Goal: Task Accomplishment & Management: Complete application form

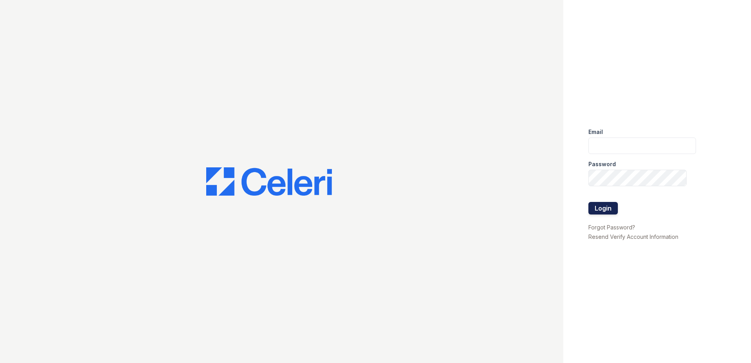
type input "[EMAIL_ADDRESS][DOMAIN_NAME]"
click at [601, 211] on button "Login" at bounding box center [602, 208] width 29 height 13
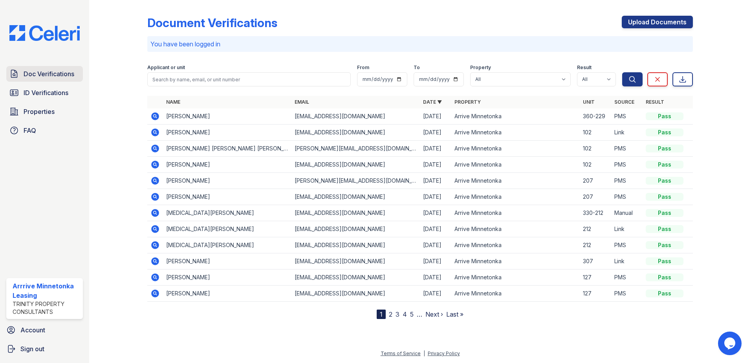
drag, startPoint x: 22, startPoint y: 78, endPoint x: 47, endPoint y: 66, distance: 27.4
click at [22, 78] on link "Doc Verifications" at bounding box center [44, 74] width 77 height 16
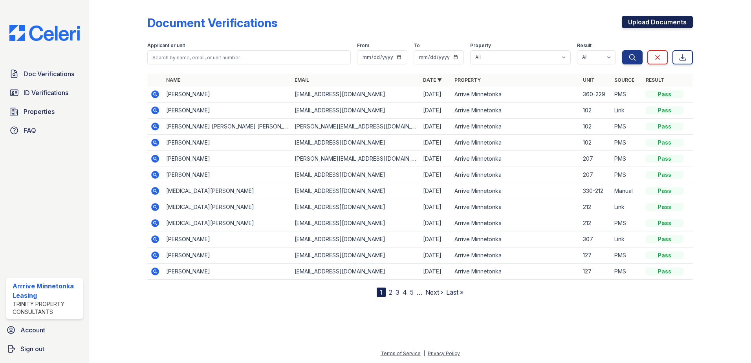
click at [676, 22] on link "Upload Documents" at bounding box center [657, 22] width 71 height 13
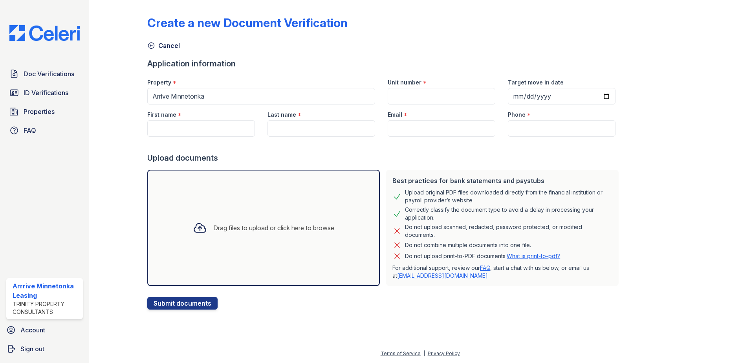
click at [204, 194] on div "Drag files to upload or click here to browse" at bounding box center [263, 228] width 233 height 116
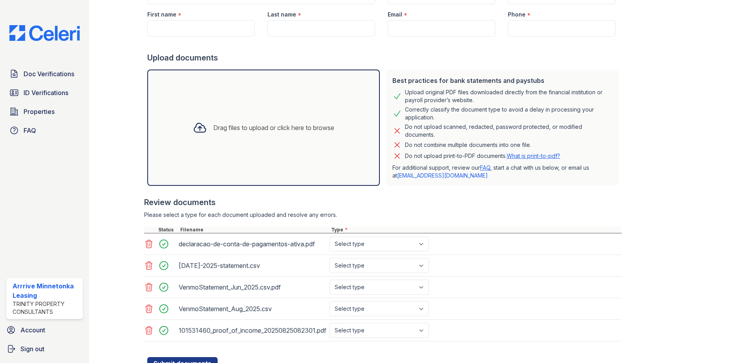
scroll to position [118, 0]
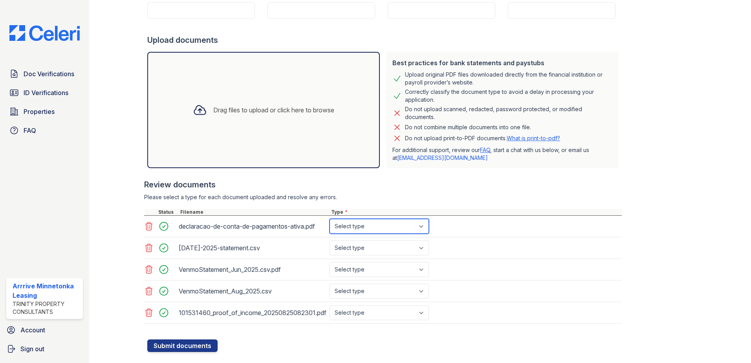
click at [355, 219] on select "Select type Paystub Bank Statement Offer Letter Tax Documents Benefit Award Let…" at bounding box center [379, 226] width 99 height 15
select select "bank_statement"
click at [330, 219] on select "Select type Paystub Bank Statement Offer Letter Tax Documents Benefit Award Let…" at bounding box center [379, 226] width 99 height 15
click at [483, 246] on div "Jul-2025-statement.csv Select type Paystub Bank Statement Offer Letter Tax Docu…" at bounding box center [383, 248] width 478 height 22
click at [414, 247] on select "Select type Paystub Bank Statement Offer Letter Tax Documents Benefit Award Let…" at bounding box center [379, 247] width 99 height 15
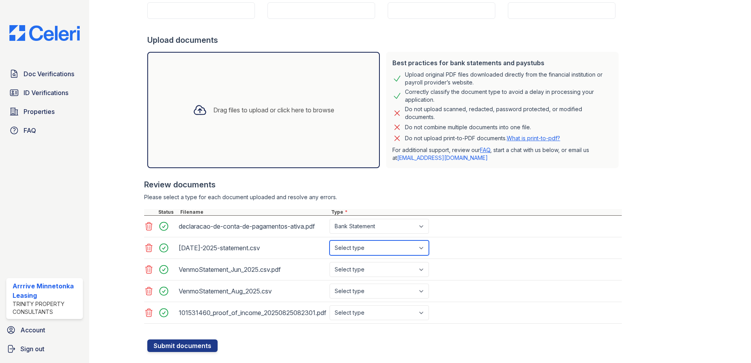
select select "bank_statement"
click at [330, 240] on select "Select type Paystub Bank Statement Offer Letter Tax Documents Benefit Award Let…" at bounding box center [379, 247] width 99 height 15
click at [379, 271] on select "Select type Paystub Bank Statement Offer Letter Tax Documents Benefit Award Let…" at bounding box center [379, 269] width 99 height 15
select select "bank_statement"
click at [330, 262] on select "Select type Paystub Bank Statement Offer Letter Tax Documents Benefit Award Let…" at bounding box center [379, 269] width 99 height 15
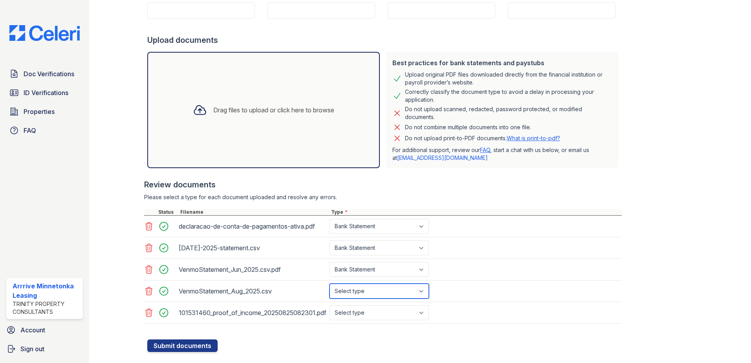
click at [376, 289] on select "Select type Paystub Bank Statement Offer Letter Tax Documents Benefit Award Let…" at bounding box center [379, 291] width 99 height 15
select select "bank_statement"
click at [330, 284] on select "Select type Paystub Bank Statement Offer Letter Tax Documents Benefit Award Let…" at bounding box center [379, 291] width 99 height 15
click at [390, 321] on div "101531460_proof_of_income_20250825082301.pdf Select type Paystub Bank Statement…" at bounding box center [383, 313] width 478 height 22
click at [388, 313] on select "Select type Paystub Bank Statement Offer Letter Tax Documents Benefit Award Let…" at bounding box center [379, 312] width 99 height 15
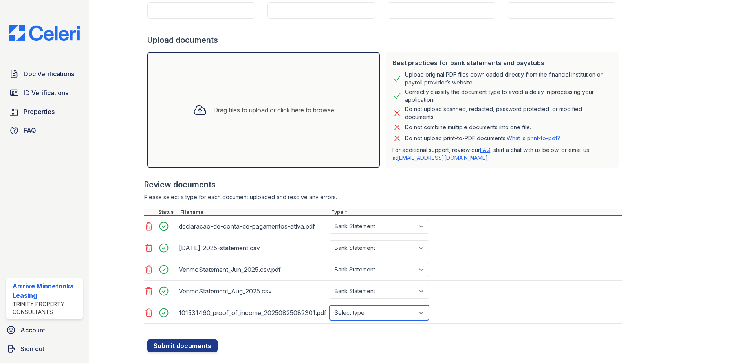
select select "bank_statement"
click at [330, 305] on select "Select type Paystub Bank Statement Offer Letter Tax Documents Benefit Award Let…" at bounding box center [379, 312] width 99 height 15
drag, startPoint x: 159, startPoint y: 359, endPoint x: 163, endPoint y: 352, distance: 7.9
click at [159, 358] on div "Create a new Document Verification Cancel Application information Property * Ar…" at bounding box center [420, 123] width 637 height 482
click at [163, 351] on button "Submit documents" at bounding box center [182, 345] width 70 height 13
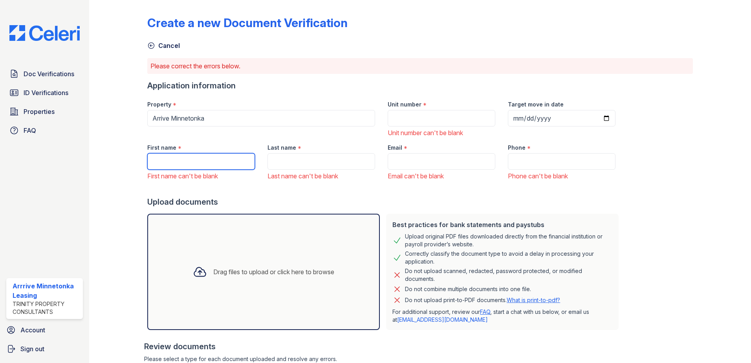
drag, startPoint x: 174, startPoint y: 167, endPoint x: 173, endPoint y: 161, distance: 6.7
click at [174, 167] on input "First name" at bounding box center [201, 161] width 108 height 16
type input "[PERSON_NAME]"
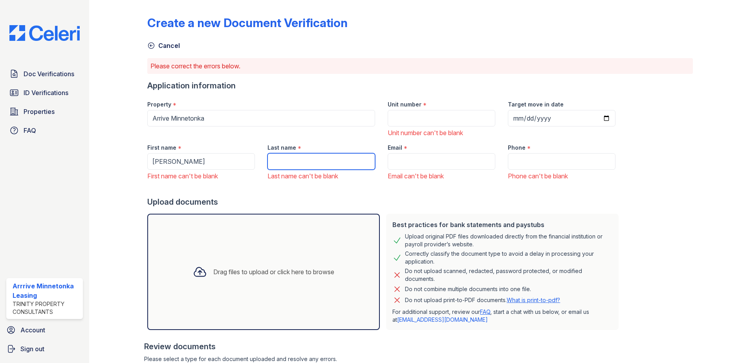
click at [329, 165] on input "Last name" at bounding box center [322, 161] width 108 height 16
paste input "[PERSON_NAME]"
type input "[PERSON_NAME]"
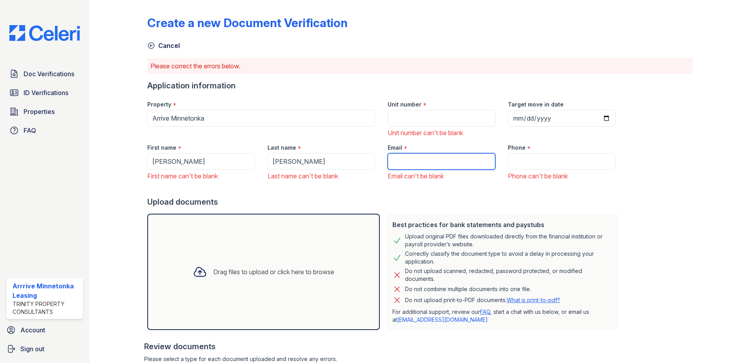
click at [419, 158] on input "Email" at bounding box center [442, 161] width 108 height 16
paste input "[EMAIL_ADDRESS][DOMAIN_NAME]"
type input "[EMAIL_ADDRESS][DOMAIN_NAME]"
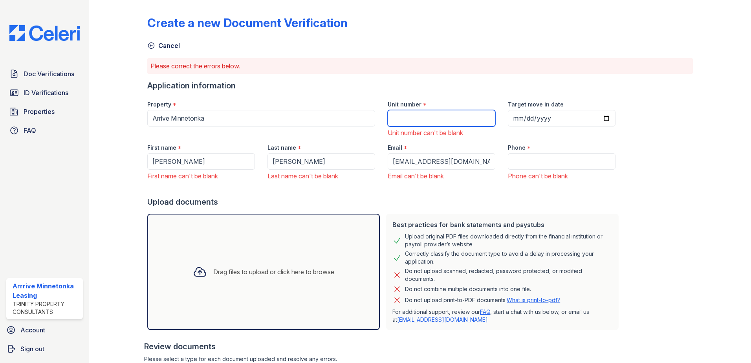
click at [420, 122] on input "Unit number" at bounding box center [442, 118] width 108 height 16
type input "140-211"
click at [506, 86] on div "Application information" at bounding box center [384, 85] width 475 height 11
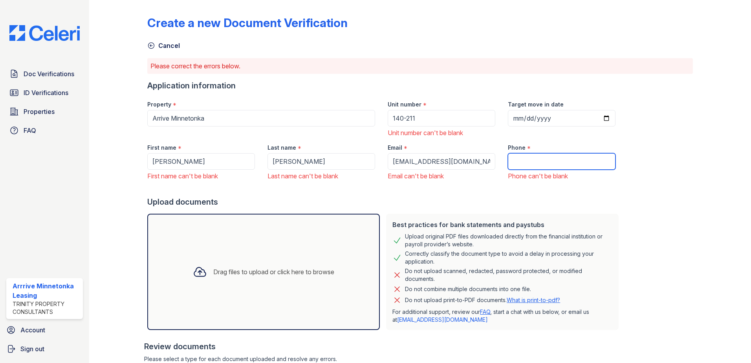
click at [520, 153] on input "Phone" at bounding box center [562, 161] width 108 height 16
paste input "(612) 546-1186"
type input "(612) 546-1186"
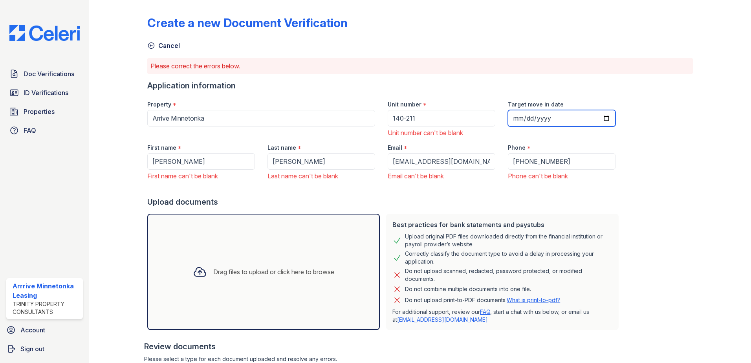
click at [599, 115] on input "Target move in date" at bounding box center [562, 118] width 108 height 16
click at [597, 119] on input "Target move in date" at bounding box center [562, 118] width 108 height 16
type input "2025-08-28"
click at [633, 189] on div "Create a new Document Verification Cancel Please correct the errors below. Appl…" at bounding box center [420, 258] width 546 height 511
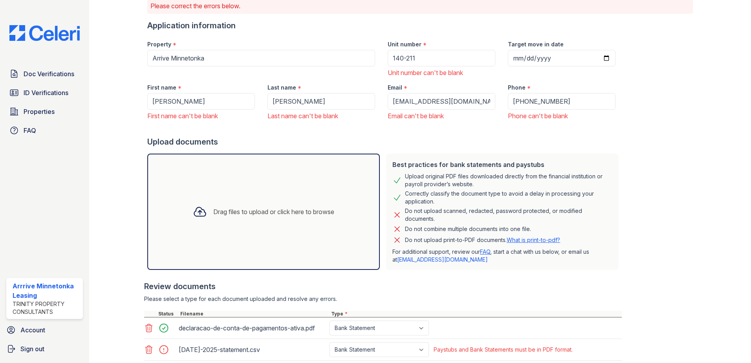
scroll to position [178, 0]
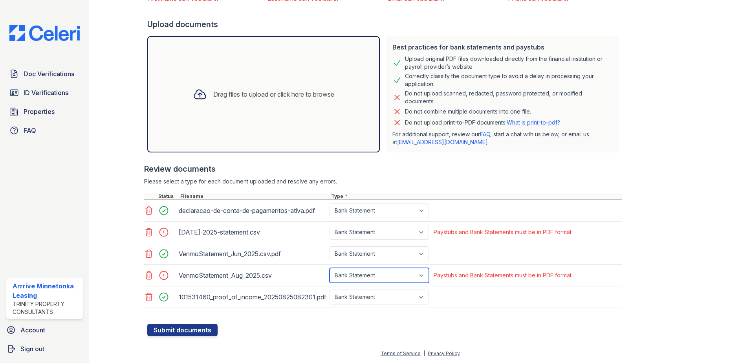
click at [388, 277] on select "Paystub Bank Statement Offer Letter Tax Documents Benefit Award Letter Investme…" at bounding box center [379, 275] width 99 height 15
select select "other"
click at [330, 268] on select "Paystub Bank Statement Offer Letter Tax Documents Benefit Award Letter Investme…" at bounding box center [379, 275] width 99 height 15
click at [380, 235] on select "Paystub Bank Statement Offer Letter Tax Documents Benefit Award Letter Investme…" at bounding box center [379, 232] width 99 height 15
select select "other"
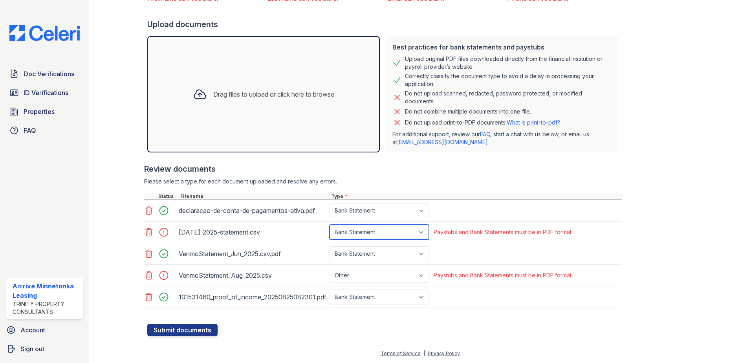
click at [330, 225] on select "Paystub Bank Statement Offer Letter Tax Documents Benefit Award Letter Investme…" at bounding box center [379, 232] width 99 height 15
click at [372, 234] on select "Paystub Bank Statement Offer Letter Tax Documents Benefit Award Letter Investme…" at bounding box center [379, 232] width 99 height 15
click at [182, 339] on div "Create a new Document Verification Cancel Please correct the errors below. Appl…" at bounding box center [420, 85] width 637 height 526
click at [183, 333] on button "Submit documents" at bounding box center [182, 330] width 70 height 13
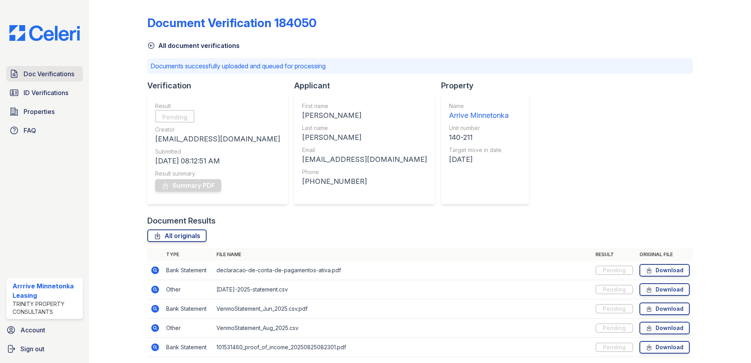
click at [48, 71] on span "Doc Verifications" at bounding box center [49, 73] width 51 height 9
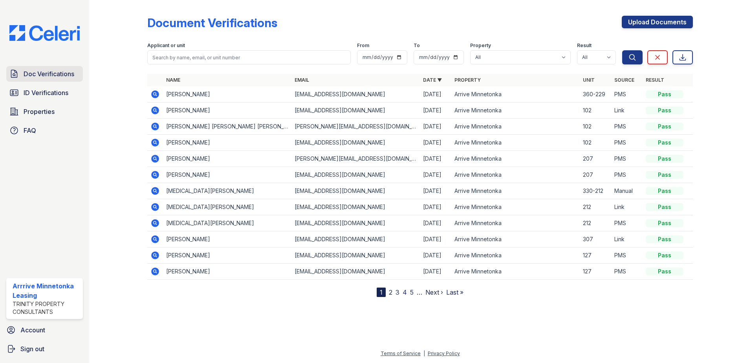
click at [64, 74] on span "Doc Verifications" at bounding box center [49, 73] width 51 height 9
click at [49, 102] on div "Doc Verifications ID Verifications Properties FAQ" at bounding box center [44, 102] width 83 height 72
click at [49, 93] on span "ID Verifications" at bounding box center [46, 92] width 45 height 9
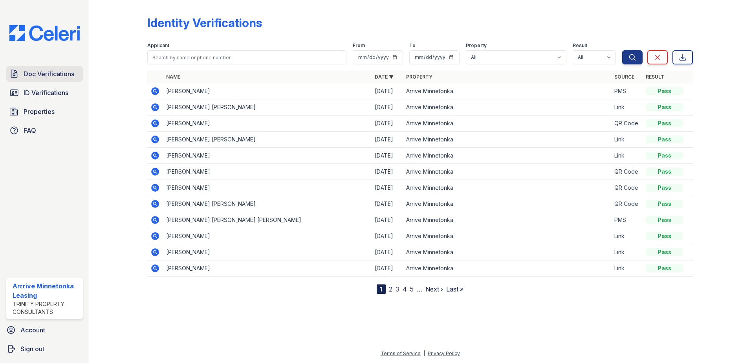
click at [49, 79] on link "Doc Verifications" at bounding box center [44, 74] width 77 height 16
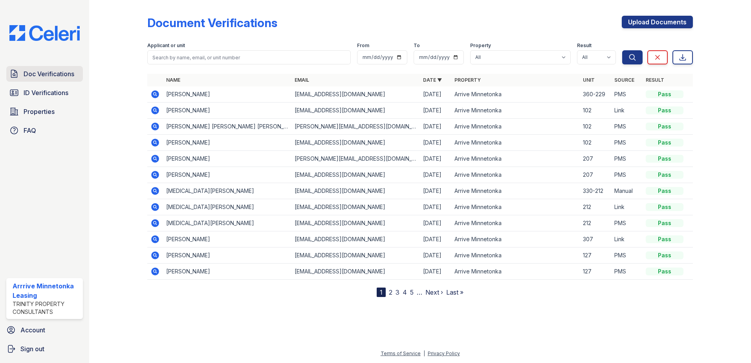
click at [47, 81] on link "Doc Verifications" at bounding box center [44, 74] width 77 height 16
click at [52, 95] on span "ID Verifications" at bounding box center [46, 92] width 45 height 9
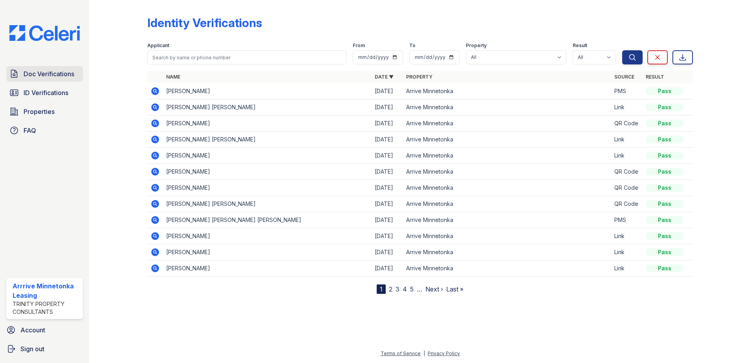
click at [52, 79] on span "Doc Verifications" at bounding box center [49, 73] width 51 height 9
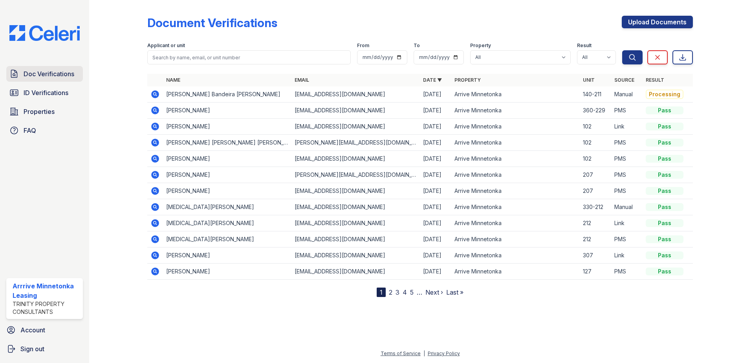
click at [37, 73] on span "Doc Verifications" at bounding box center [49, 73] width 51 height 9
click at [157, 96] on icon at bounding box center [155, 94] width 8 height 8
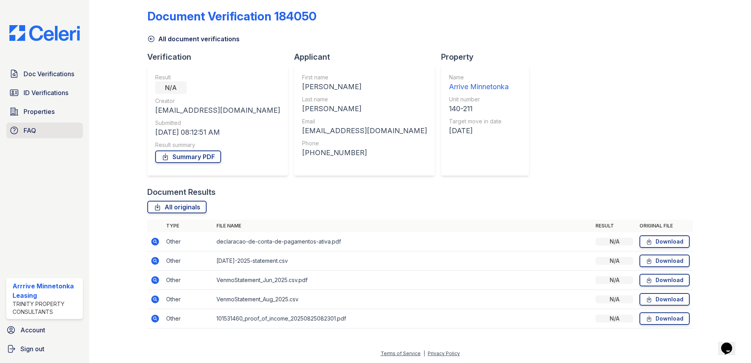
click at [37, 126] on link "FAQ" at bounding box center [44, 131] width 77 height 16
